Goal: Find contact information: Find contact information

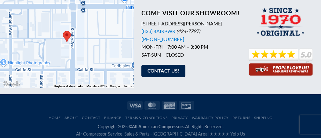
scroll to position [583, 0]
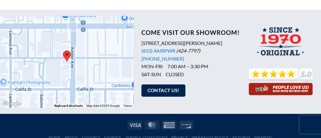
click at [249, 40] on p at bounding box center [280, 62] width 65 height 70
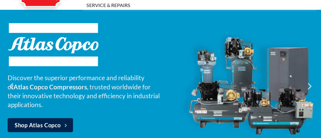
scroll to position [0, 0]
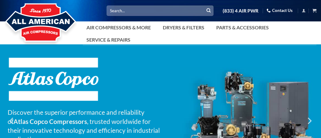
click at [291, 9] on link "Contact Us" at bounding box center [279, 10] width 26 height 9
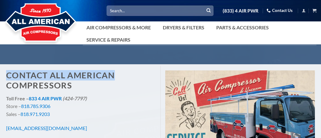
drag, startPoint x: 130, startPoint y: 50, endPoint x: 202, endPoint y: 40, distance: 72.4
click at [214, 37] on ul "Air Compressors & More Rotary Screw Piston Reciprocating Oil Free & Scroll Gas …" at bounding box center [199, 33] width 233 height 24
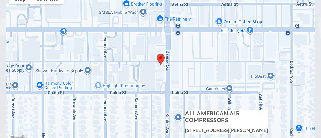
scroll to position [414, 0]
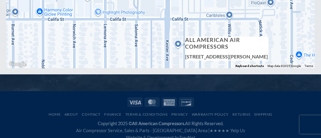
click at [91, 99] on div at bounding box center [160, 101] width 311 height 15
click at [26, 74] on div at bounding box center [160, 78] width 321 height 8
